Goal: Find specific page/section: Find specific page/section

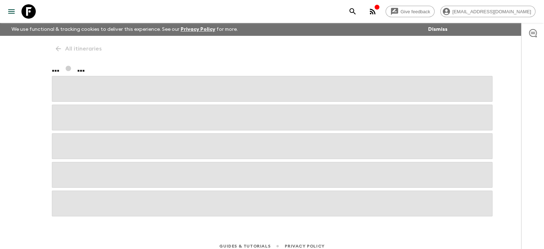
click at [57, 48] on div "All itineraries ... ..." at bounding box center [272, 126] width 458 height 180
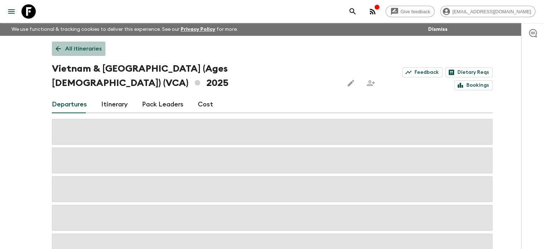
click at [63, 55] on link "All itineraries" at bounding box center [79, 48] width 54 height 14
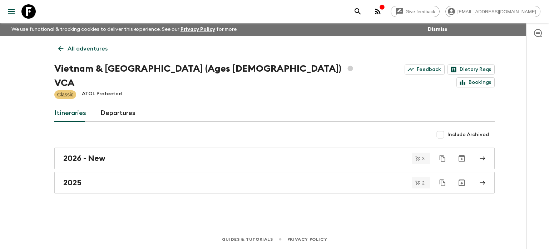
click at [61, 53] on link "All adventures" at bounding box center [82, 48] width 57 height 14
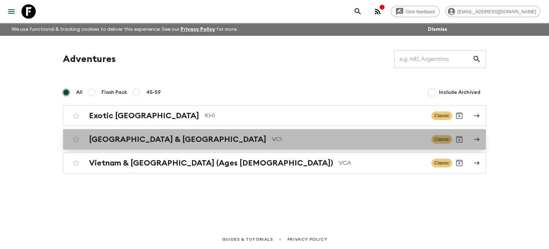
click at [128, 138] on h2 "[GEOGRAPHIC_DATA] & [GEOGRAPHIC_DATA]" at bounding box center [177, 138] width 177 height 9
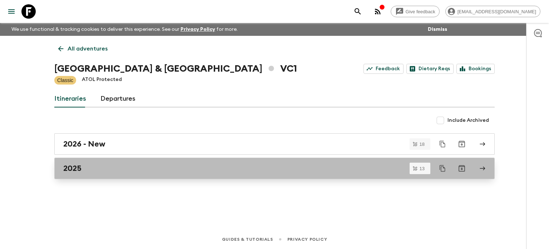
click at [77, 167] on h2 "2025" at bounding box center [72, 167] width 18 height 9
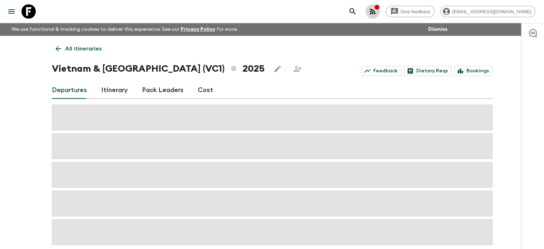
click at [377, 15] on icon "button" at bounding box center [372, 11] width 9 height 9
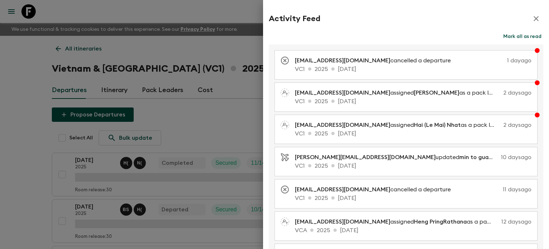
click at [532, 18] on icon "button" at bounding box center [536, 18] width 9 height 9
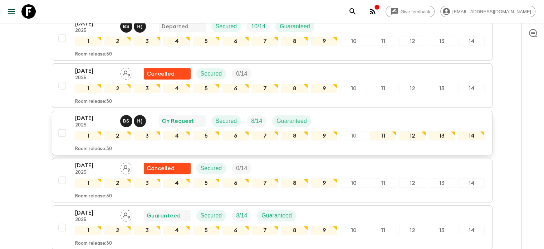
scroll to position [215, 0]
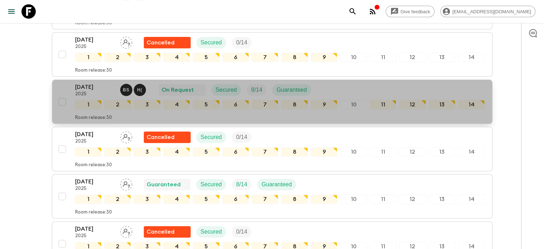
click at [89, 91] on p "2025" at bounding box center [94, 94] width 39 height 6
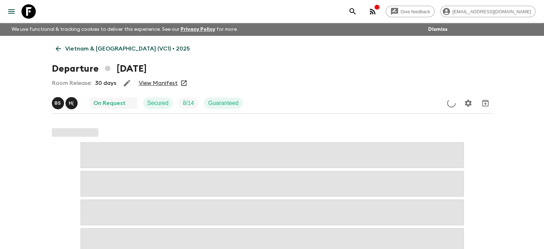
click at [154, 83] on link "View Manifest" at bounding box center [158, 82] width 39 height 7
